Goal: Information Seeking & Learning: Compare options

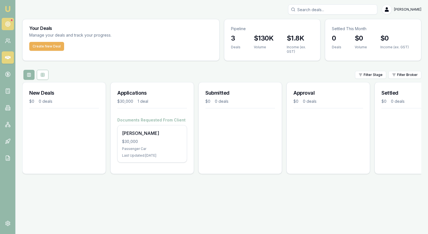
click at [9, 24] on icon at bounding box center [8, 24] width 6 height 6
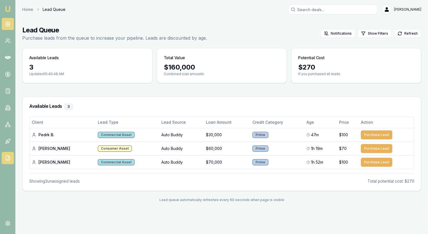
click at [7, 154] on link at bounding box center [8, 158] width 12 height 12
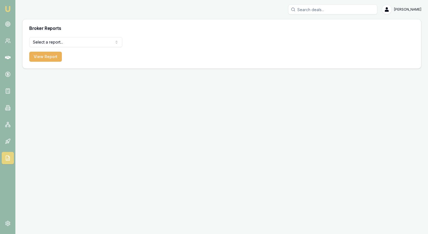
click at [54, 44] on html "[PERSON_NAME] [PERSON_NAME] Toggle Menu Broker Reports Select a report... All D…" at bounding box center [214, 117] width 428 height 234
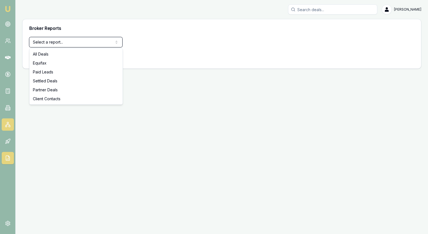
click at [6, 122] on html "[PERSON_NAME] [PERSON_NAME] Toggle Menu Broker Reports Select a report... All D…" at bounding box center [214, 117] width 428 height 234
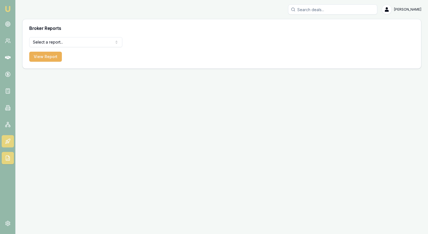
click at [8, 139] on icon at bounding box center [8, 140] width 3 height 3
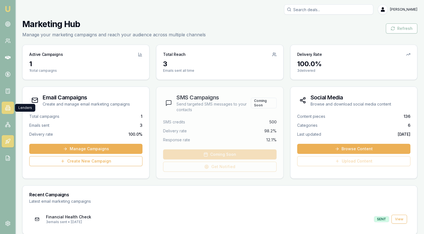
click at [5, 111] on link at bounding box center [8, 107] width 12 height 12
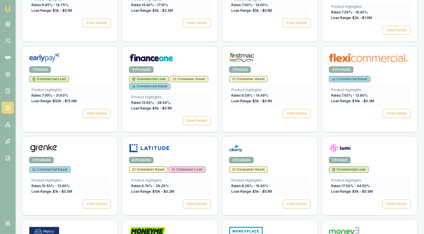
scroll to position [418, 0]
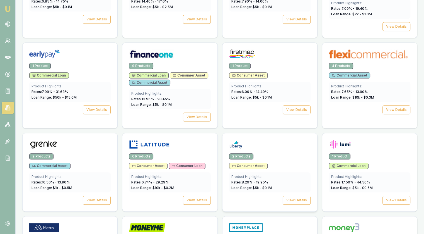
click at [261, 163] on span "Consumer Asset" at bounding box center [248, 165] width 32 height 4
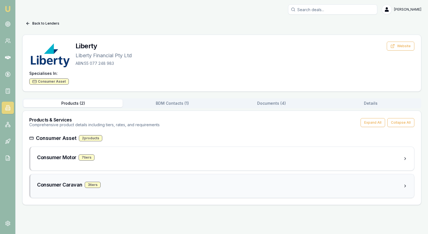
click at [56, 184] on h3 "Consumer Caravan" at bounding box center [59, 185] width 45 height 8
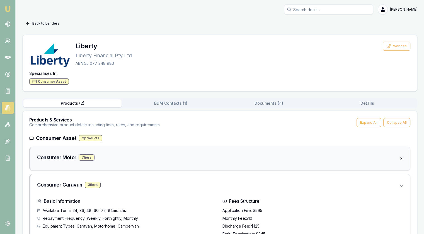
click at [64, 159] on h3 "Consumer Motor" at bounding box center [56, 157] width 39 height 8
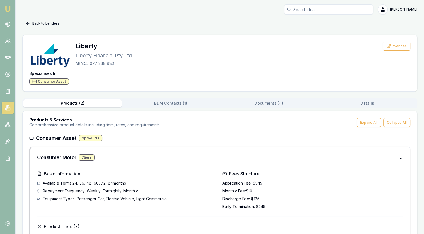
click at [42, 22] on button "Back to Lenders" at bounding box center [42, 23] width 40 height 9
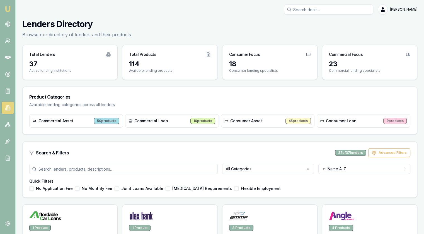
scroll to position [418, 0]
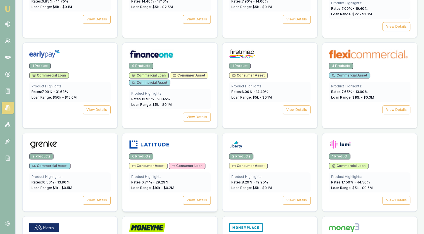
click at [177, 153] on div "6 Products" at bounding box center [169, 156] width 81 height 6
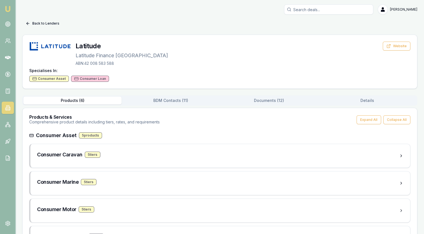
click at [40, 21] on button "Back to Lenders" at bounding box center [42, 23] width 40 height 9
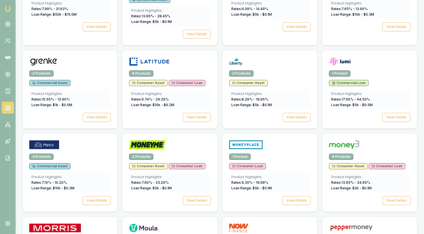
scroll to position [502, 0]
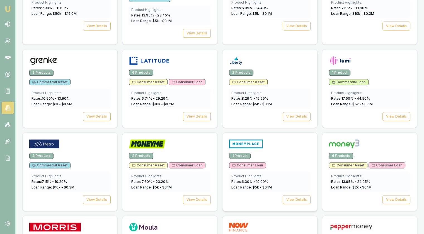
click at [265, 139] on div at bounding box center [269, 144] width 81 height 11
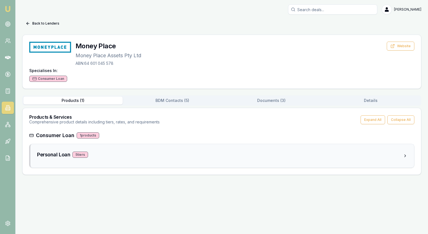
click at [53, 156] on h3 "Personal Loan" at bounding box center [53, 155] width 33 height 8
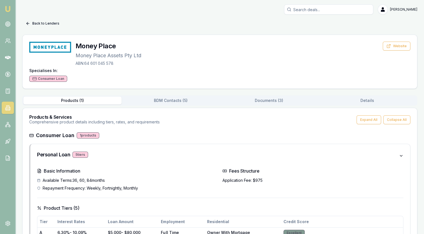
click at [44, 23] on button "Back to Lenders" at bounding box center [42, 23] width 40 height 9
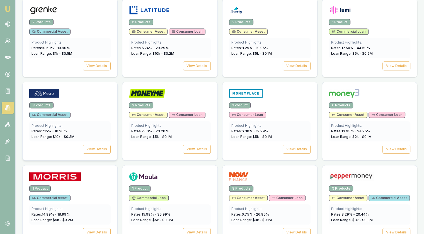
scroll to position [558, 0]
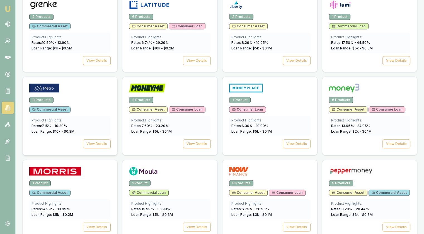
click at [97, 106] on div "Commercial Asset" at bounding box center [69, 109] width 81 height 6
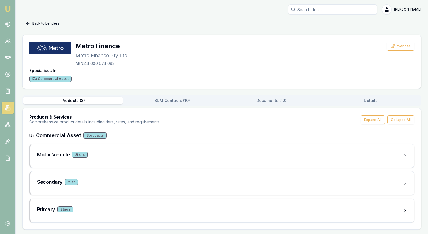
click at [36, 20] on button "Back to Lenders" at bounding box center [42, 23] width 40 height 9
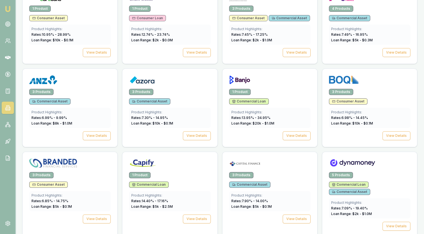
scroll to position [52, 0]
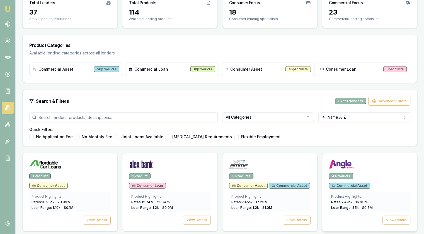
drag, startPoint x: 392, startPoint y: 177, endPoint x: 364, endPoint y: 178, distance: 27.6
click at [392, 177] on div "4 Products" at bounding box center [369, 176] width 81 height 6
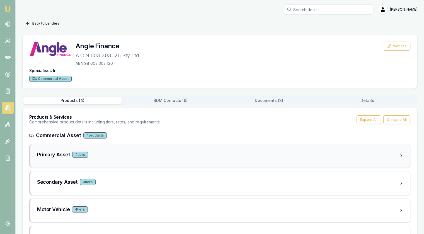
click at [55, 155] on h3 "Primary Asset" at bounding box center [53, 155] width 33 height 8
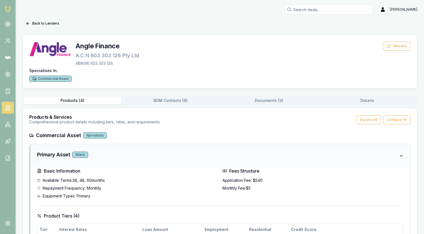
click at [55, 154] on h3 "Primary Asset" at bounding box center [53, 155] width 33 height 8
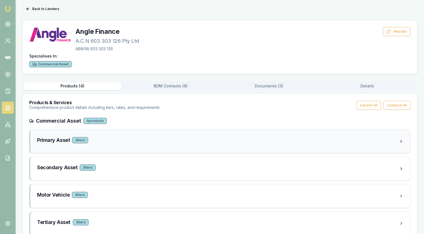
scroll to position [26, 0]
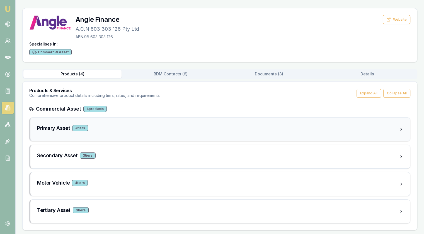
click at [64, 126] on h3 "Primary Asset" at bounding box center [53, 128] width 33 height 8
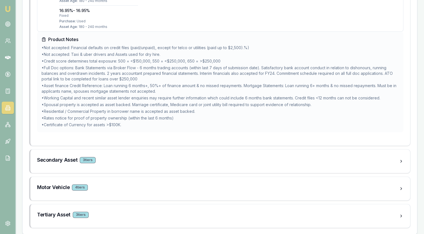
scroll to position [777, 0]
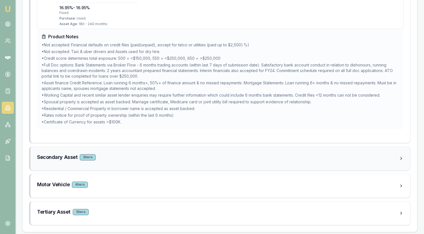
click at [52, 158] on h3 "Secondary Asset" at bounding box center [57, 157] width 40 height 8
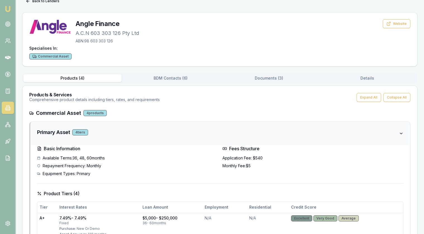
scroll to position [0, 0]
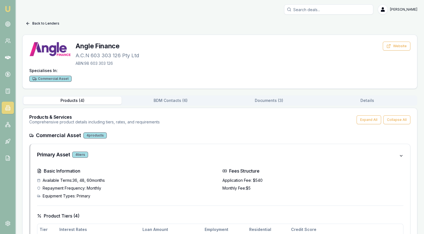
click at [40, 23] on button "Back to Lenders" at bounding box center [42, 23] width 40 height 9
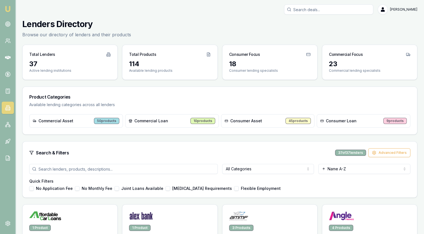
click at [84, 123] on div "Commercial Asset 50 products" at bounding box center [76, 120] width 94 height 13
click at [99, 121] on div "50 products" at bounding box center [106, 121] width 25 height 6
click at [65, 119] on span "Commercial Asset" at bounding box center [55, 121] width 35 height 6
click at [52, 119] on span "Commercial Asset" at bounding box center [55, 121] width 35 height 6
click at [262, 170] on html "Emu Broker [PERSON_NAME] Toggle Menu Lenders Directory Browse our directory of …" at bounding box center [212, 117] width 424 height 234
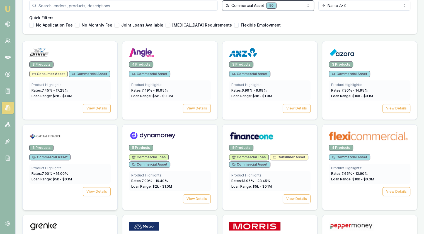
scroll to position [195, 0]
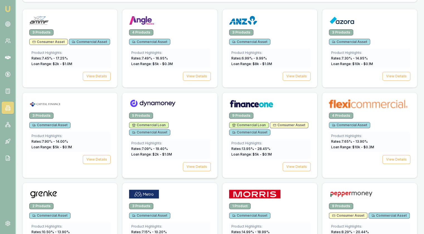
click at [190, 108] on div at bounding box center [169, 104] width 81 height 11
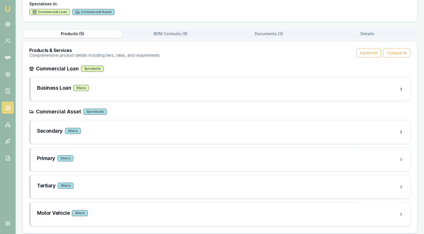
scroll to position [69, 0]
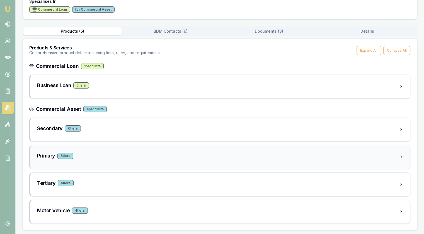
click at [47, 152] on h3 "Primary" at bounding box center [46, 156] width 18 height 8
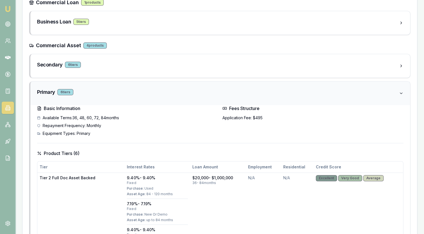
scroll to position [97, 0]
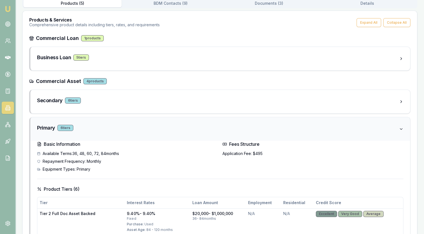
click at [50, 124] on h3 "Primary" at bounding box center [46, 128] width 18 height 8
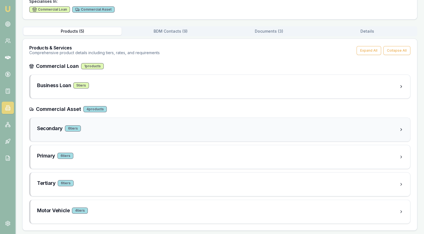
click at [49, 122] on div "Secondary 6 tier s" at bounding box center [220, 129] width 380 height 23
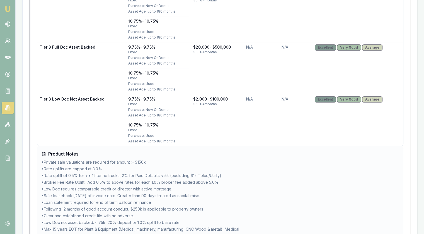
scroll to position [460, 0]
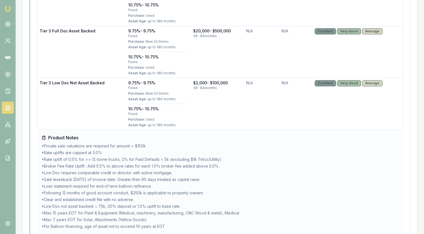
drag, startPoint x: 240, startPoint y: 115, endPoint x: 277, endPoint y: 194, distance: 87.6
click at [277, 194] on ul "• Private sale valuations are required for amount > $150k • Rate uplifts are ca…" at bounding box center [220, 186] width 357 height 86
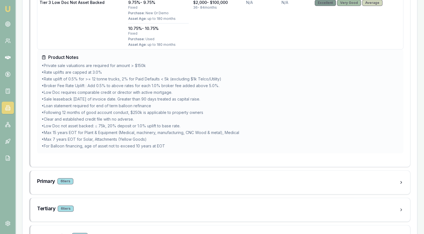
scroll to position [543, 0]
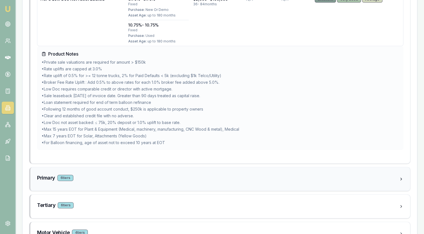
click at [155, 174] on div "Primary 6 tier s" at bounding box center [218, 178] width 362 height 8
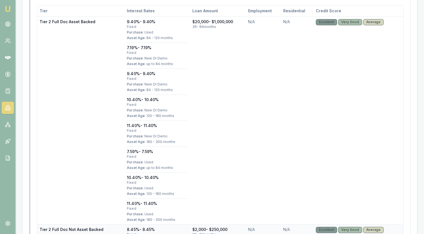
drag, startPoint x: 193, startPoint y: 163, endPoint x: 197, endPoint y: 163, distance: 4.0
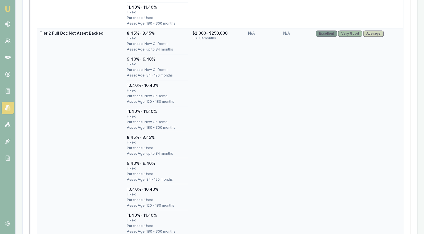
scroll to position [989, 0]
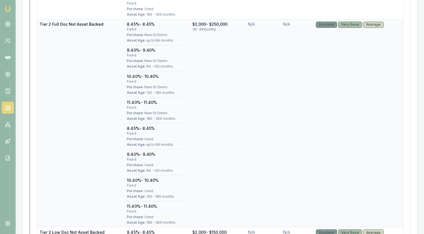
drag, startPoint x: 197, startPoint y: 163, endPoint x: 189, endPoint y: 180, distance: 18.2
click at [190, 180] on td "$2,000 - $250,000 36 - 84 months" at bounding box center [218, 122] width 56 height 207
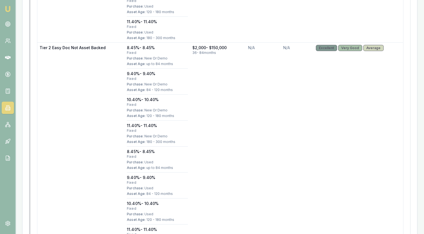
scroll to position [1991, 0]
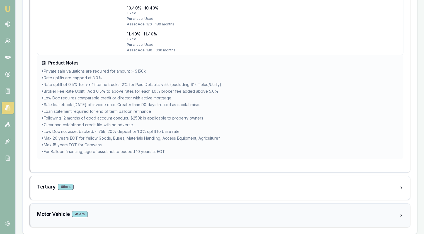
click at [52, 210] on h3 "Motor Vehicle" at bounding box center [53, 214] width 33 height 8
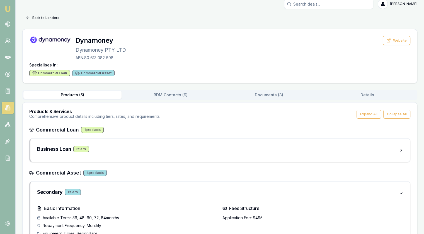
scroll to position [0, 0]
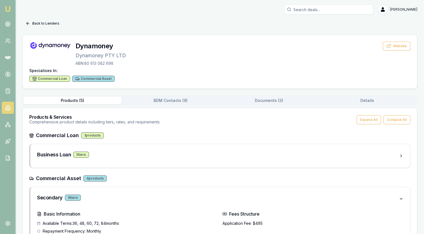
click at [43, 25] on button "Back to Lenders" at bounding box center [42, 23] width 40 height 9
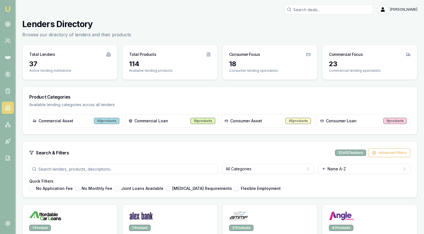
click at [249, 170] on html "Emu Broker [PERSON_NAME] Toggle Menu Lenders Directory Browse our directory of …" at bounding box center [212, 117] width 424 height 234
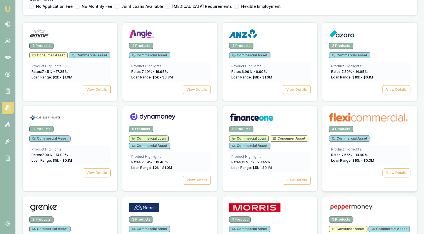
scroll to position [195, 0]
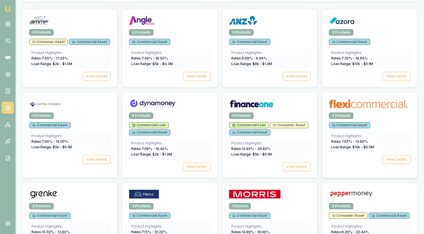
click at [390, 114] on div "4 Products" at bounding box center [369, 115] width 81 height 6
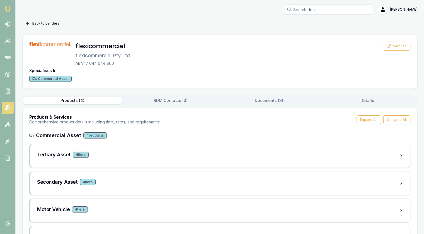
click at [54, 24] on button "Back to Lenders" at bounding box center [42, 23] width 40 height 9
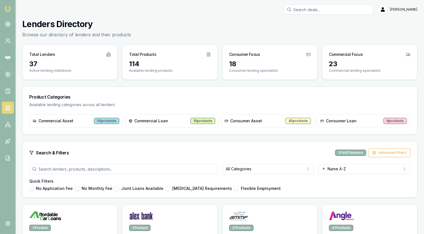
click at [248, 168] on html "Emu Broker [PERSON_NAME] Toggle Menu Lenders Directory Browse our directory of …" at bounding box center [212, 117] width 424 height 234
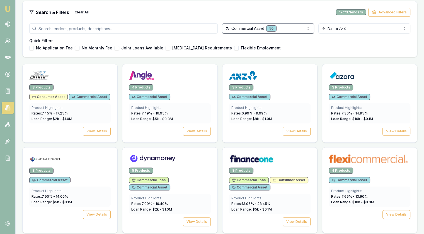
scroll to position [139, 0]
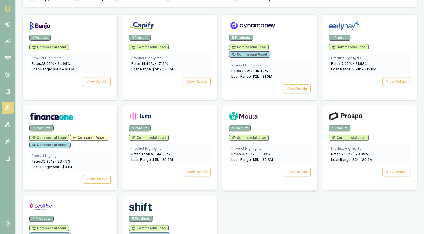
scroll to position [170, 0]
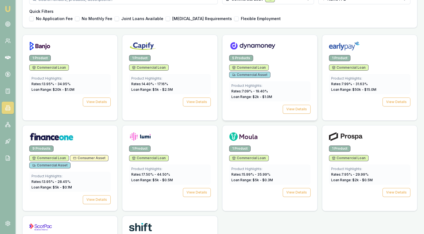
click at [276, 55] on div "5 Products" at bounding box center [269, 58] width 81 height 6
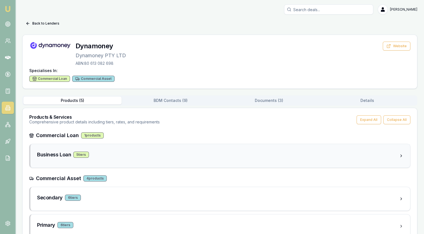
click at [122, 151] on div "Business Loan 5 tier s" at bounding box center [218, 155] width 362 height 8
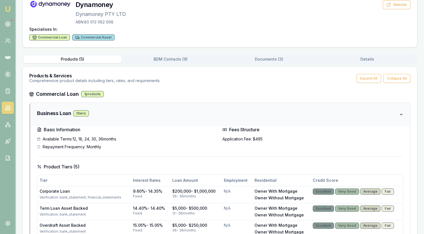
scroll to position [38, 0]
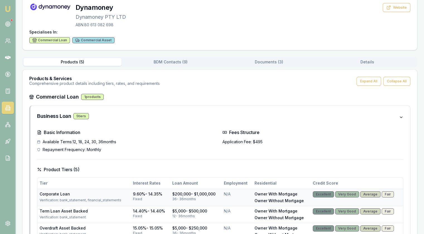
click at [61, 198] on div "Verification: bank_statement, financial_statements" at bounding box center [84, 200] width 89 height 4
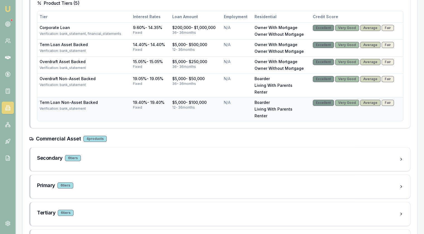
scroll to position [206, 0]
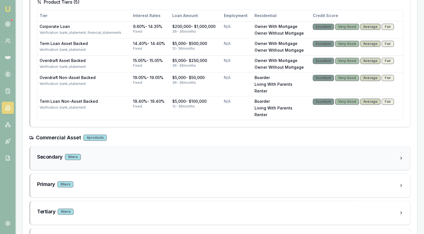
click at [46, 158] on h3 "Secondary" at bounding box center [50, 157] width 26 height 8
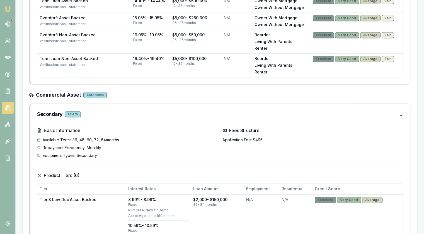
scroll to position [122, 0]
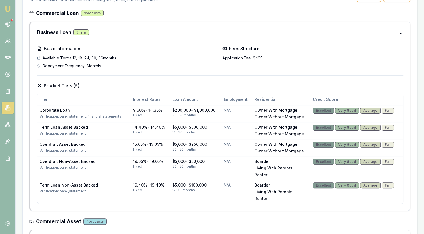
click at [70, 45] on h4 "Basic Information" at bounding box center [127, 48] width 181 height 7
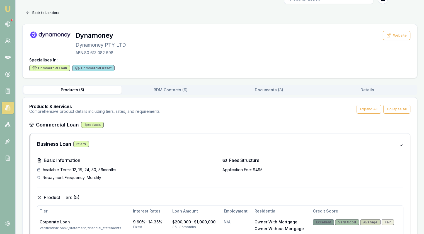
click at [45, 117] on div "Products & Services Comprehensive product details including tiers, rates, and r…" at bounding box center [220, 108] width 395 height 23
click at [45, 108] on h3 "Products & Services" at bounding box center [94, 106] width 130 height 4
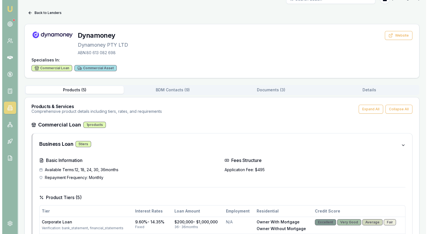
scroll to position [0, 0]
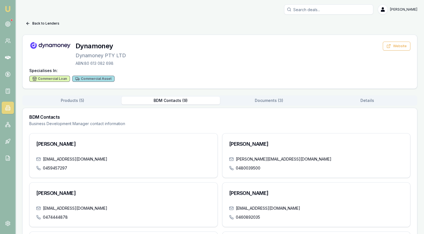
click at [273, 99] on button "Documents ( 3 )" at bounding box center [269, 100] width 98 height 8
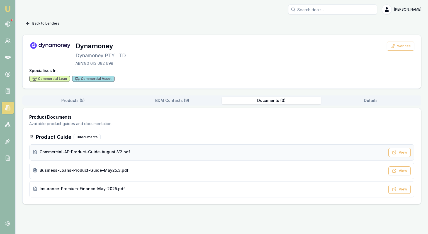
click at [101, 153] on span "Commercial-AF-Product-Guide-August-V2.pdf" at bounding box center [85, 152] width 91 height 6
click at [11, 21] on link at bounding box center [8, 24] width 12 height 12
